Goal: Task Accomplishment & Management: Use online tool/utility

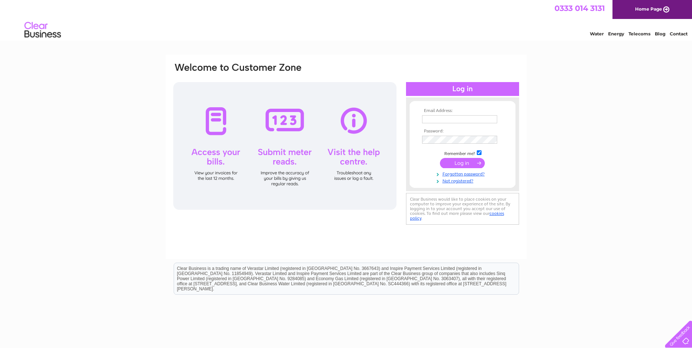
type input "vventisei@garfieldhotel.co.uk"
click at [463, 163] on input "submit" at bounding box center [462, 163] width 45 height 10
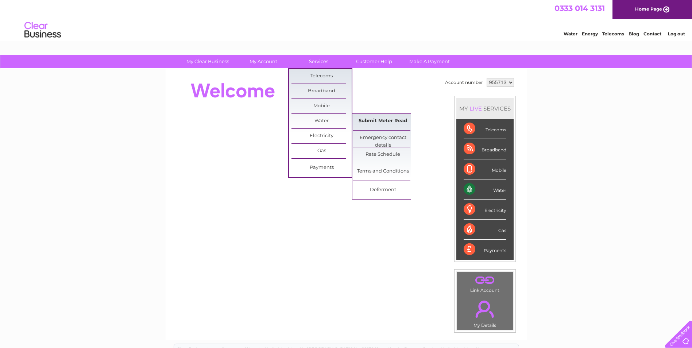
click at [381, 117] on link "Submit Meter Read" at bounding box center [383, 121] width 60 height 15
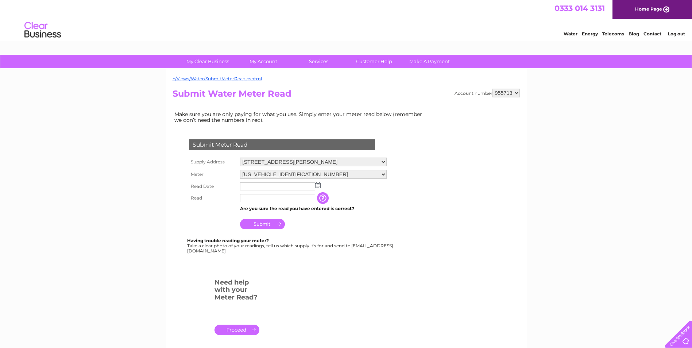
click at [516, 95] on select "955713 955719 955727" at bounding box center [505, 93] width 27 height 9
select select "955719"
click at [492, 89] on select "955713 955719 955727" at bounding box center [505, 93] width 27 height 9
click at [318, 187] on img at bounding box center [317, 185] width 5 height 6
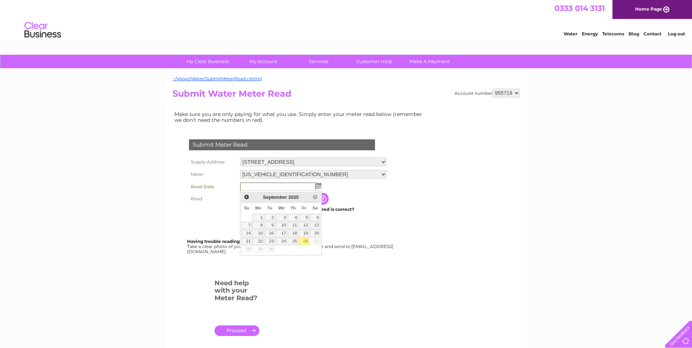
click at [307, 241] on link "26" at bounding box center [304, 241] width 10 height 7
type input "[DATE]"
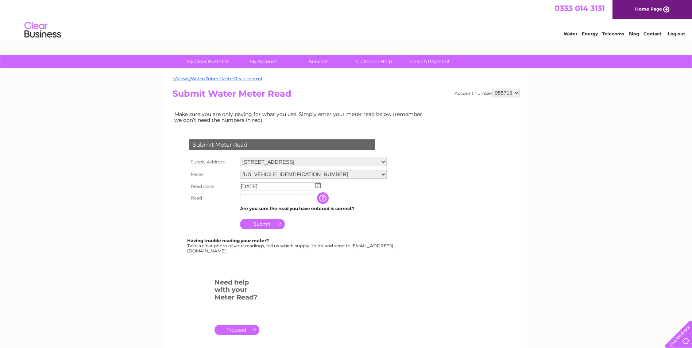
click at [279, 198] on input "text" at bounding box center [277, 198] width 75 height 8
type input "22763"
click at [314, 225] on td "Submit" at bounding box center [313, 222] width 151 height 17
click at [266, 225] on input "Submit" at bounding box center [262, 224] width 45 height 10
